Goal: Task Accomplishment & Management: Manage account settings

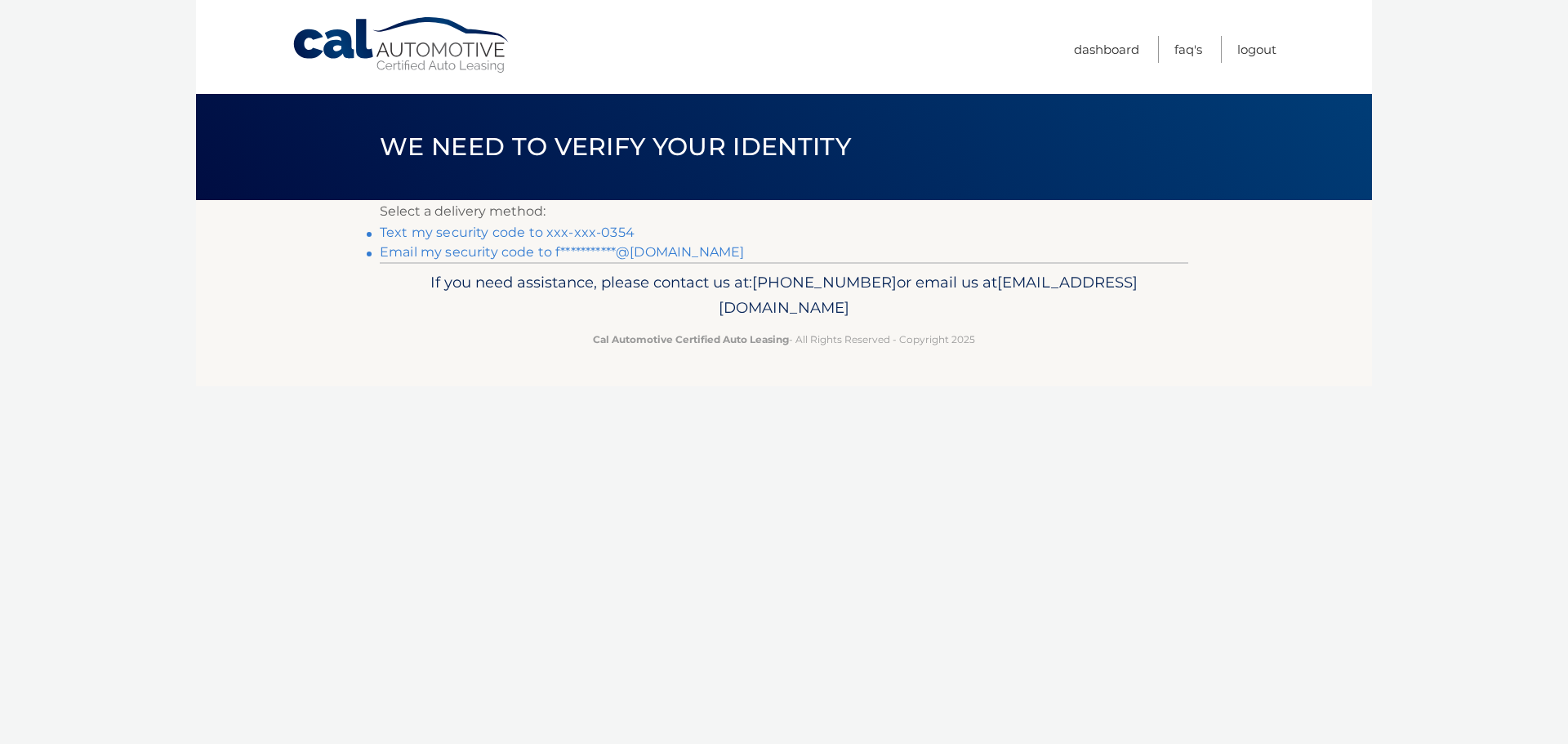
click at [450, 231] on link "Text my security code to xxx-xxx-0354" at bounding box center [507, 232] width 255 height 16
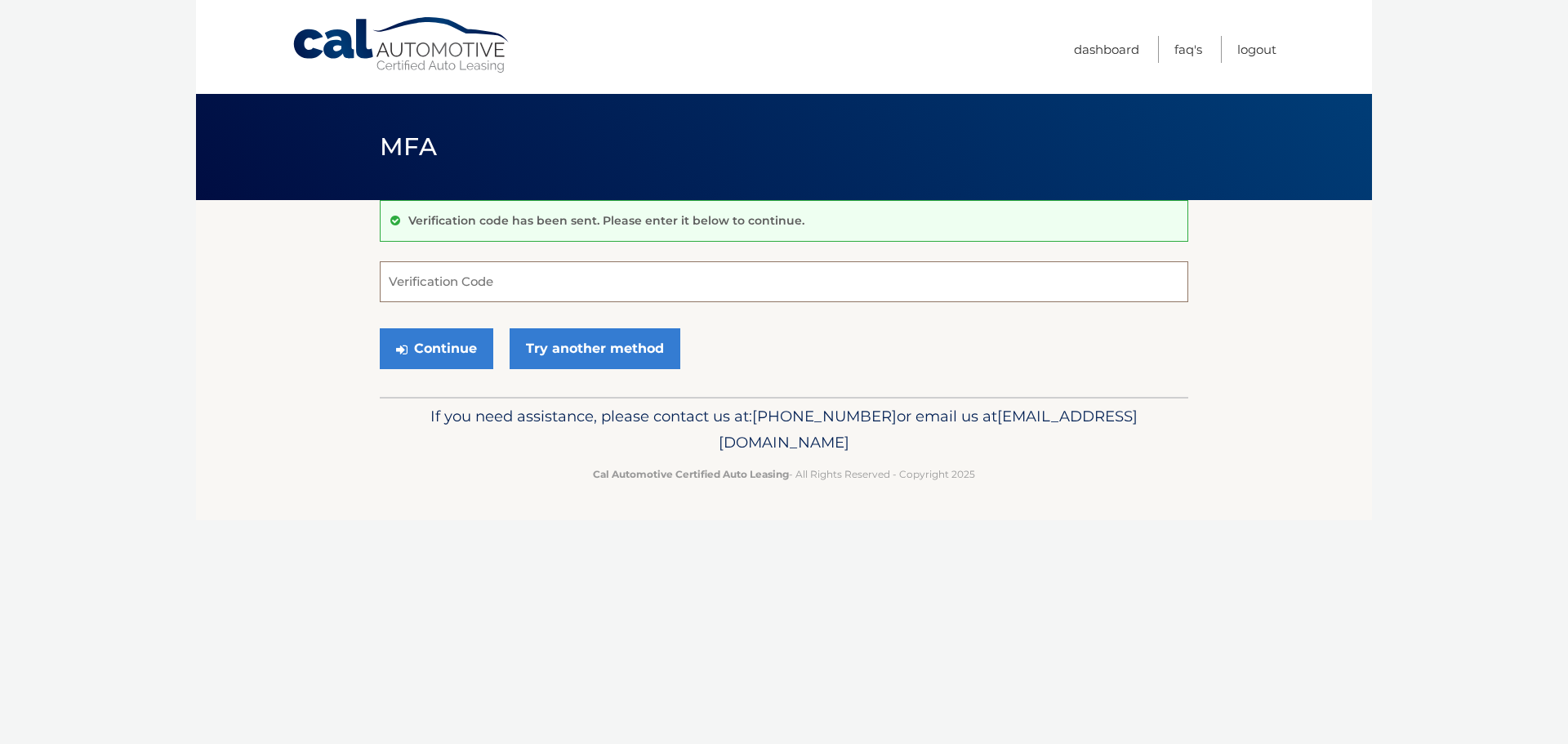
click at [432, 279] on input "Verification Code" at bounding box center [784, 282] width 809 height 41
type input "928170"
click at [413, 347] on button "Continue" at bounding box center [437, 349] width 114 height 41
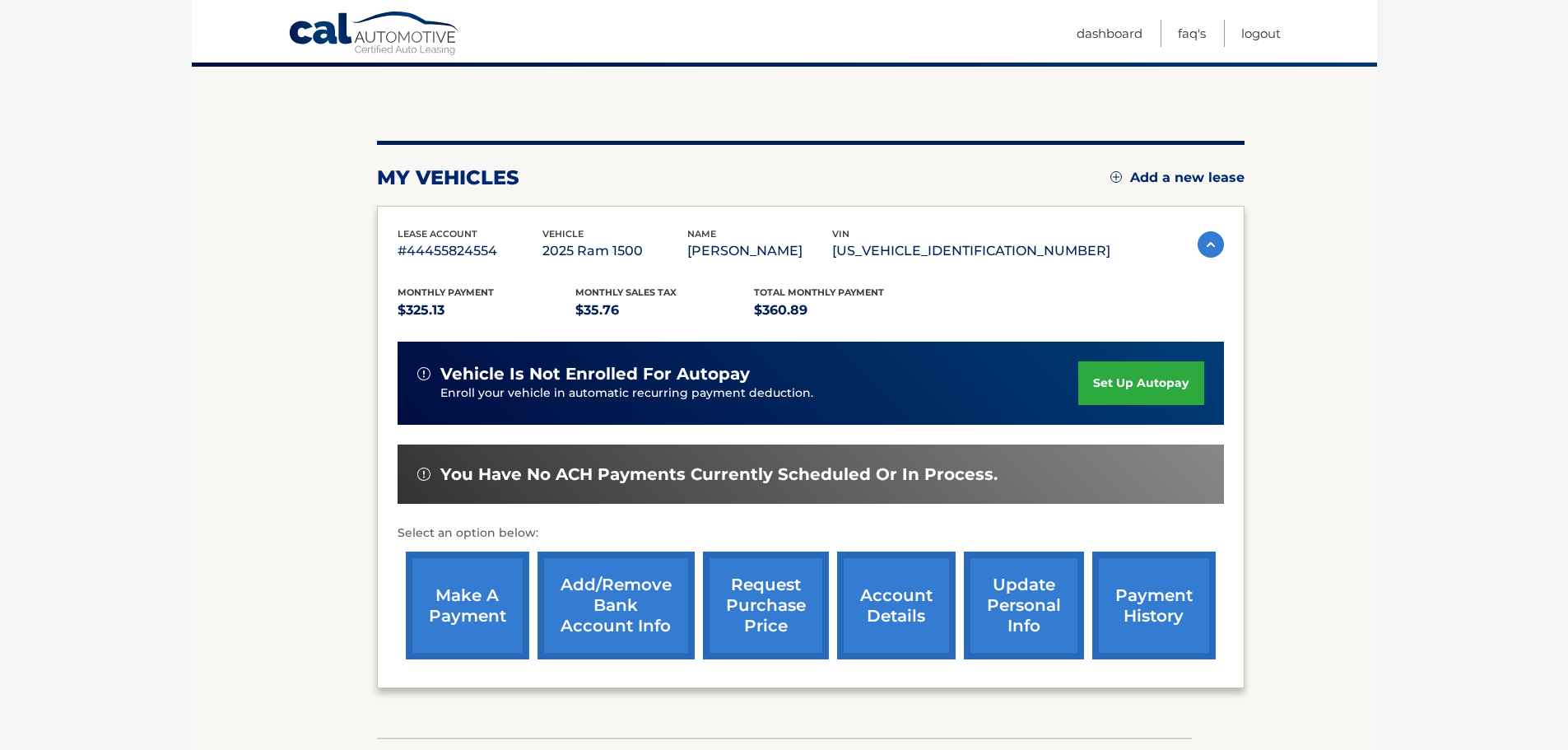
scroll to position [152, 0]
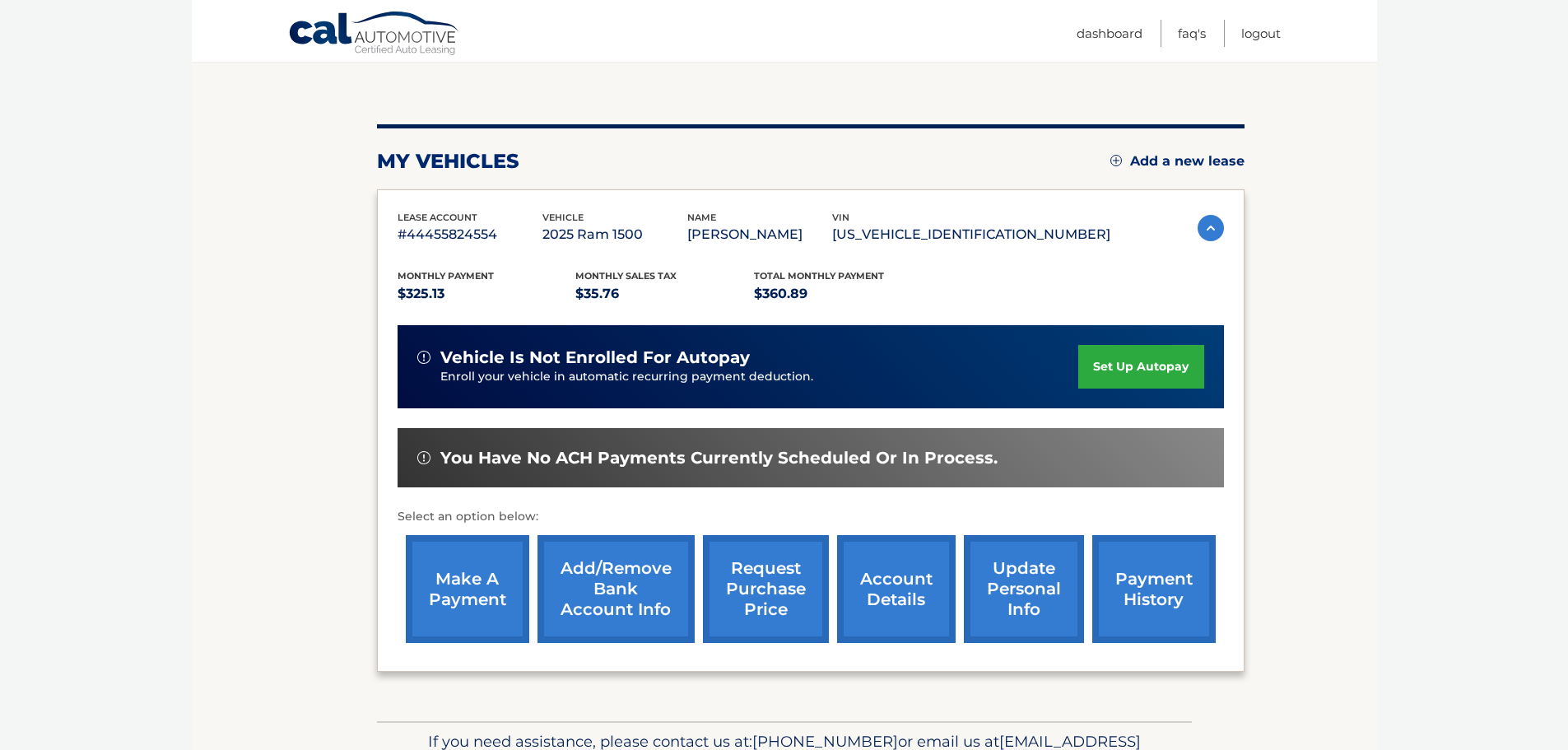
click at [452, 588] on link "make a payment" at bounding box center [467, 589] width 123 height 108
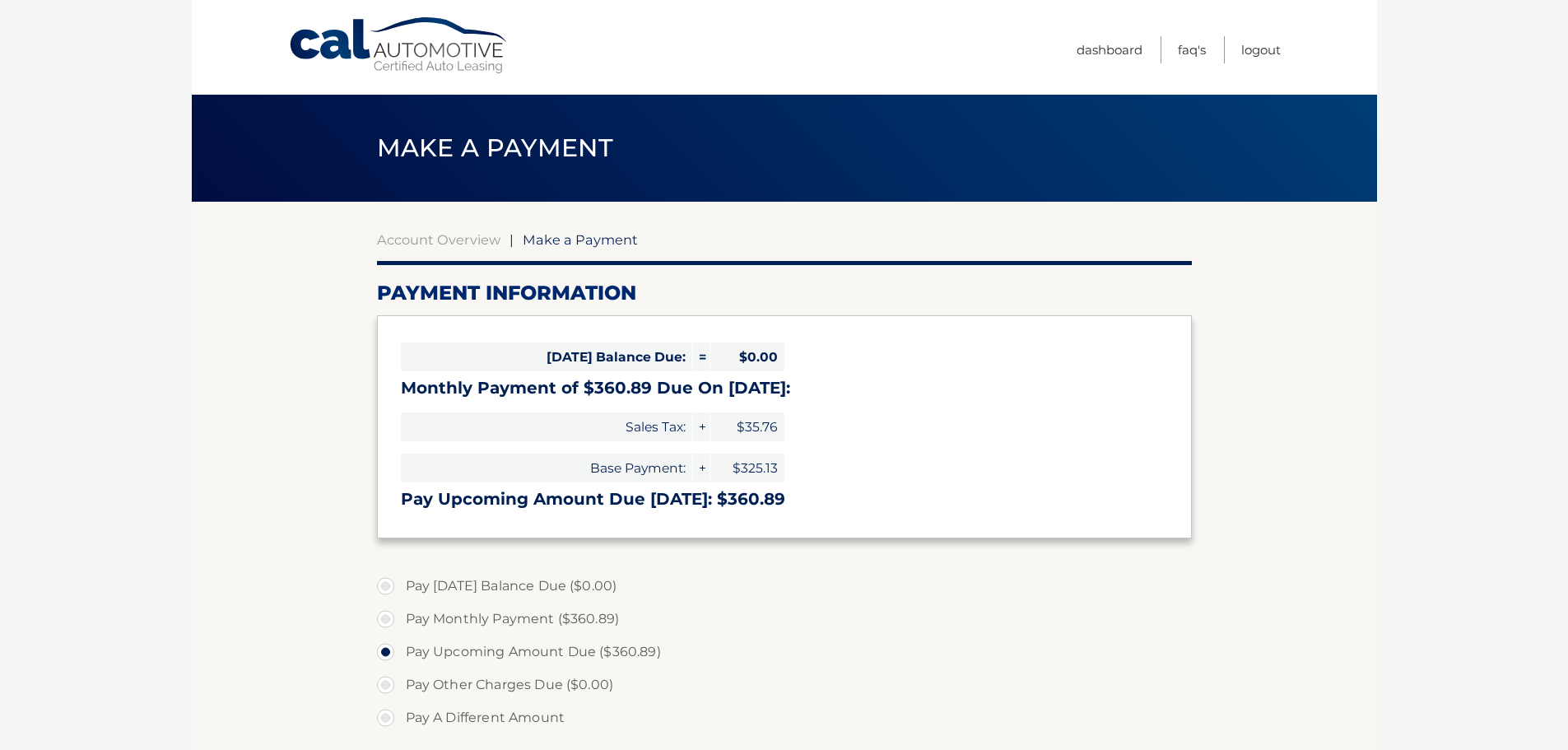
select select "MTEyMTIzMzAtMDEwZS00YWQyLWJkOWUtY2FlMjZmNDJmZjBh"
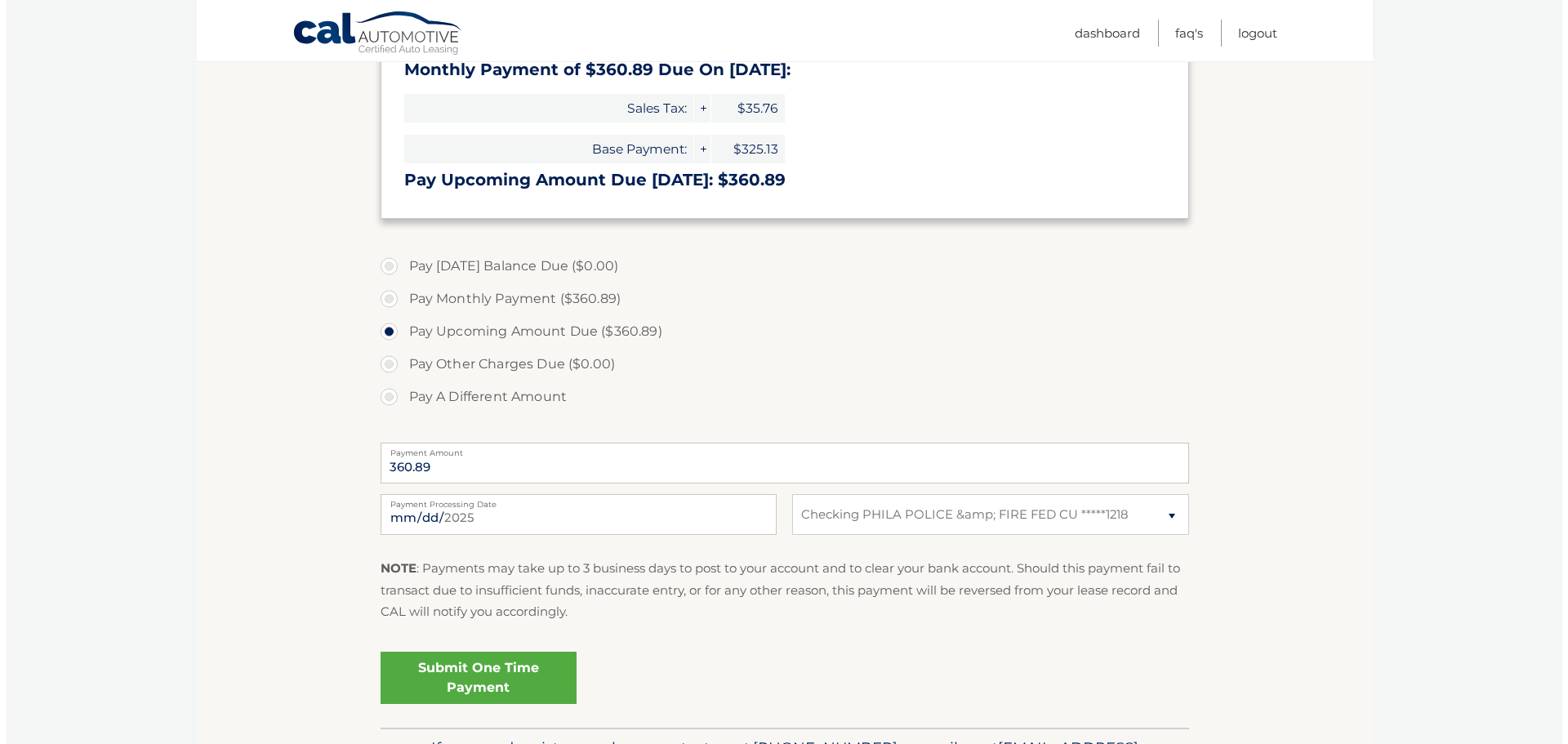
scroll to position [322, 0]
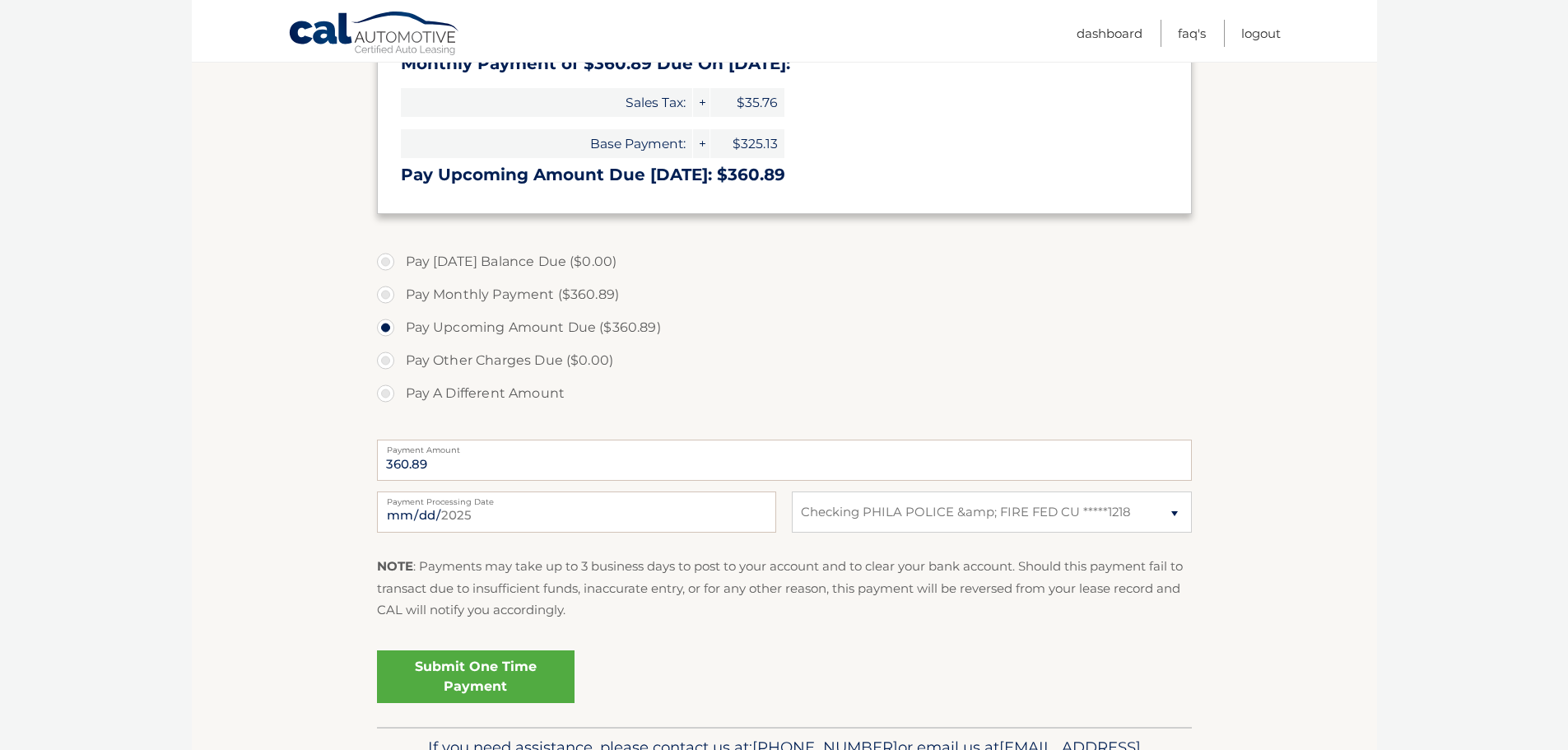
click at [451, 678] on link "Submit One Time Payment" at bounding box center [475, 677] width 197 height 53
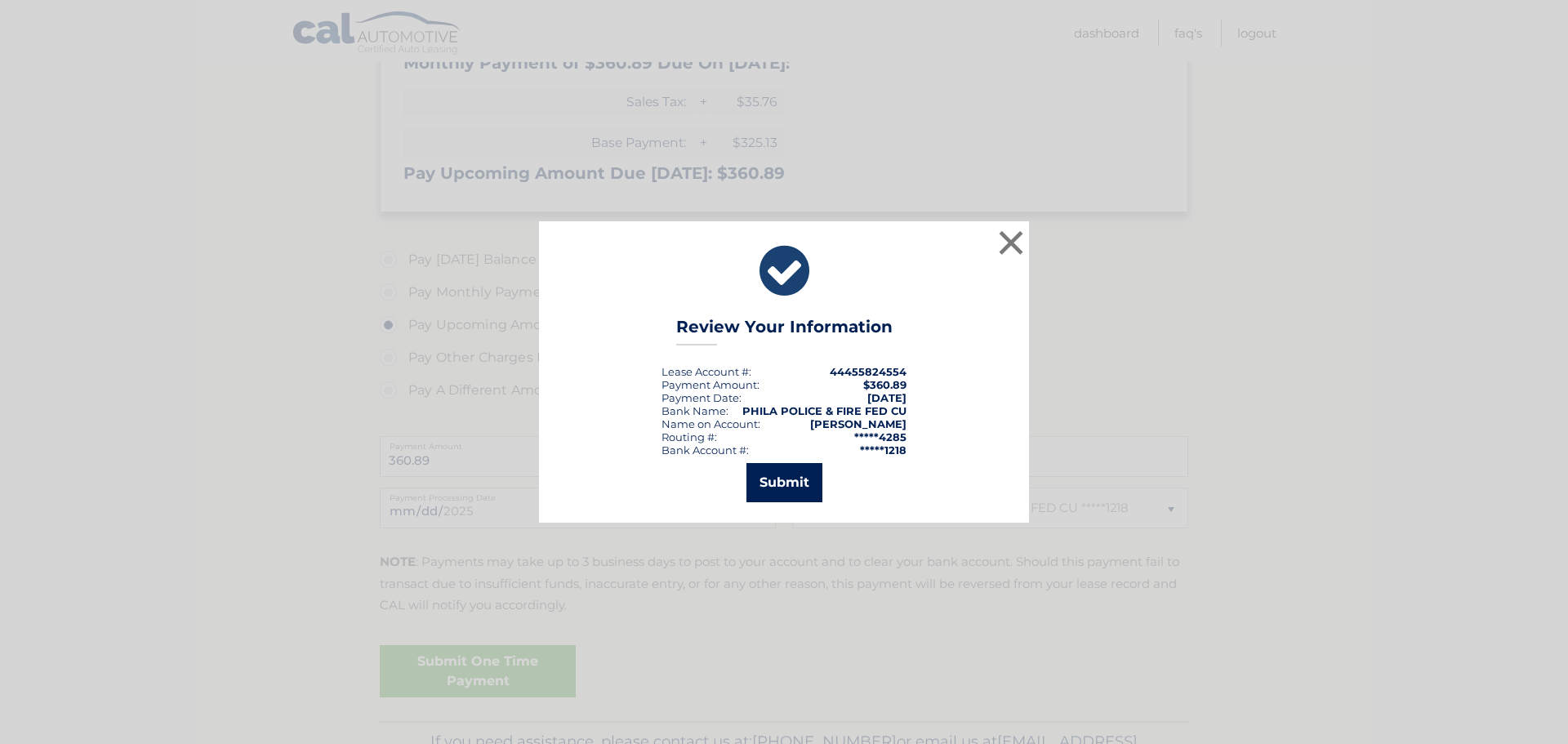
click at [786, 486] on button "Submit" at bounding box center [784, 482] width 76 height 39
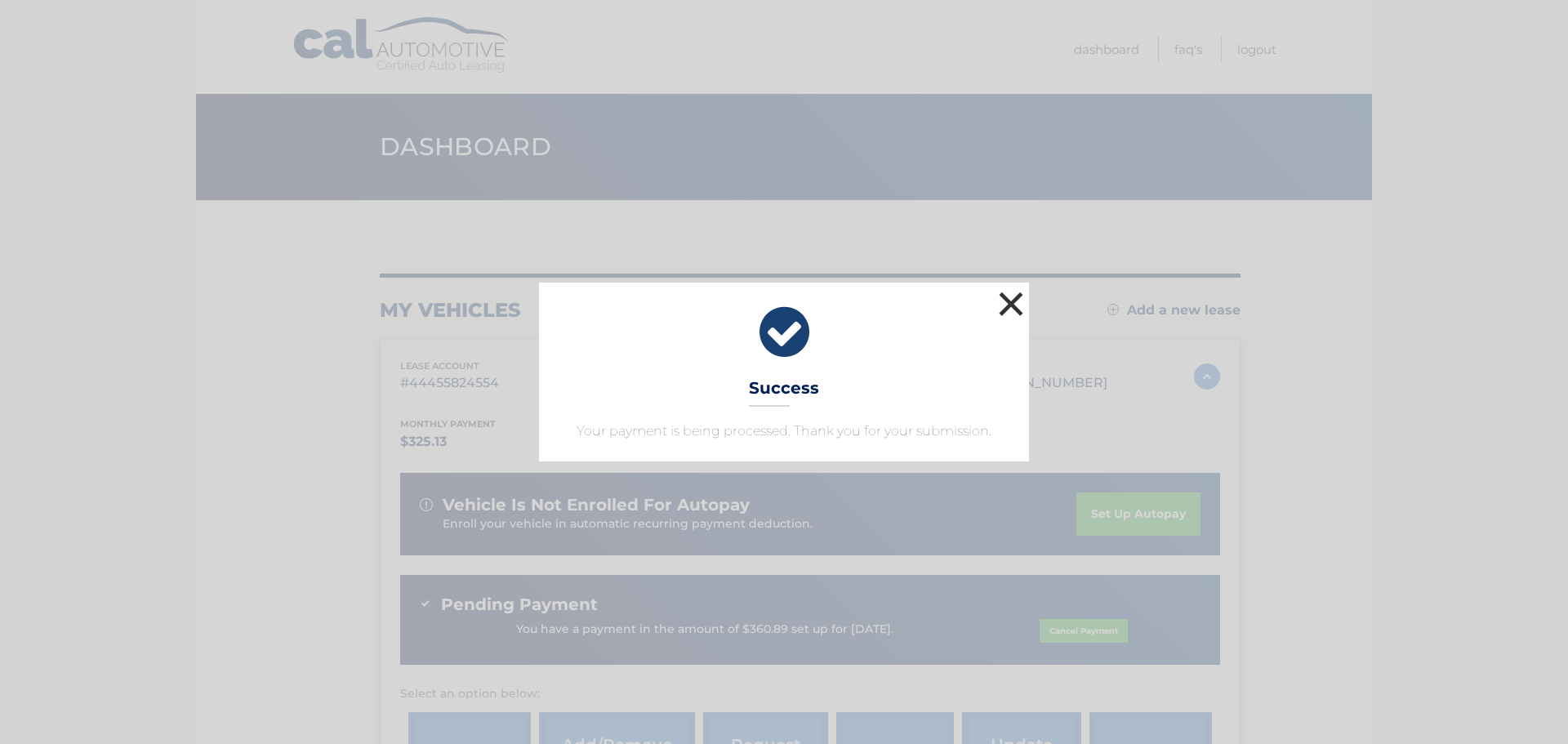
click at [1006, 301] on button "×" at bounding box center [1010, 303] width 33 height 33
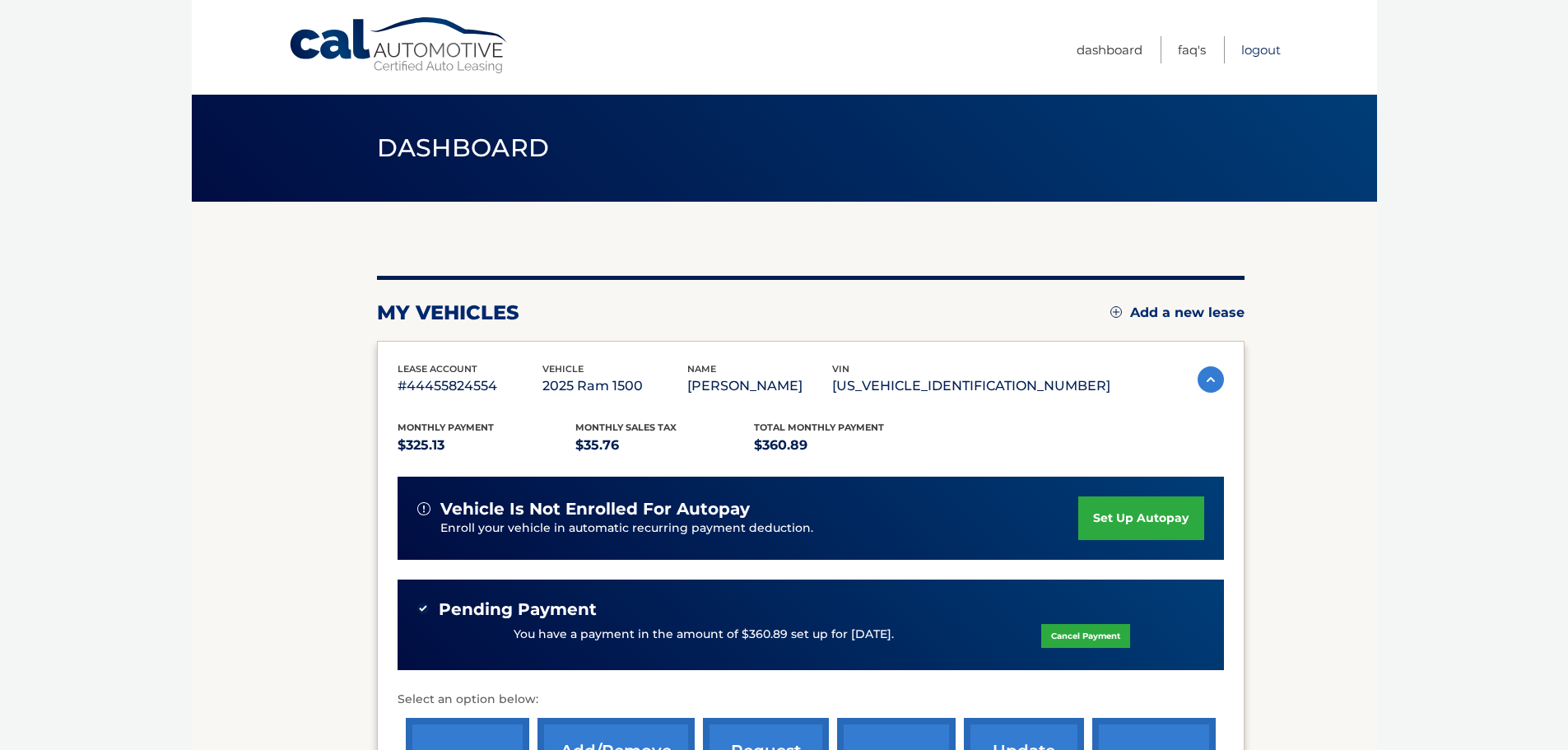
click at [1259, 49] on link "Logout" at bounding box center [1261, 50] width 40 height 27
